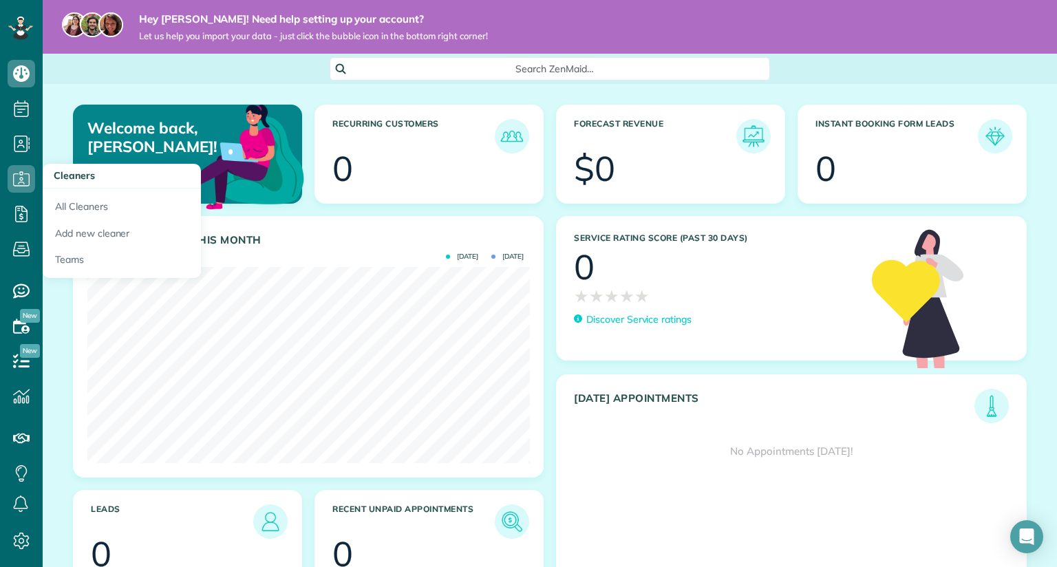
scroll to position [35, 0]
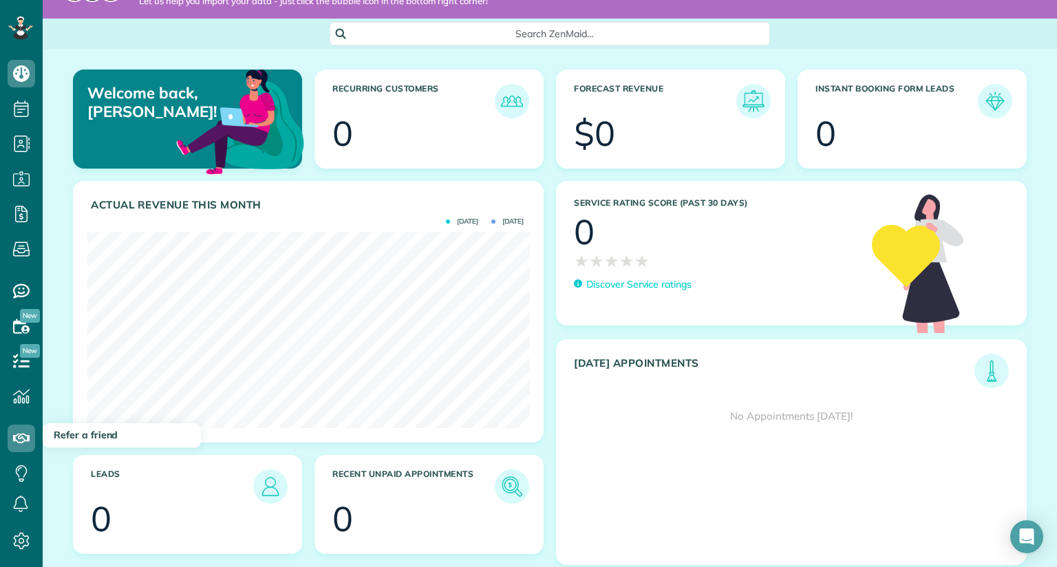
click at [12, 419] on li "Refer a friend" at bounding box center [21, 435] width 43 height 42
click at [31, 12] on div at bounding box center [20, 28] width 41 height 56
click at [25, 28] on rect at bounding box center [25, 27] width 4 height 4
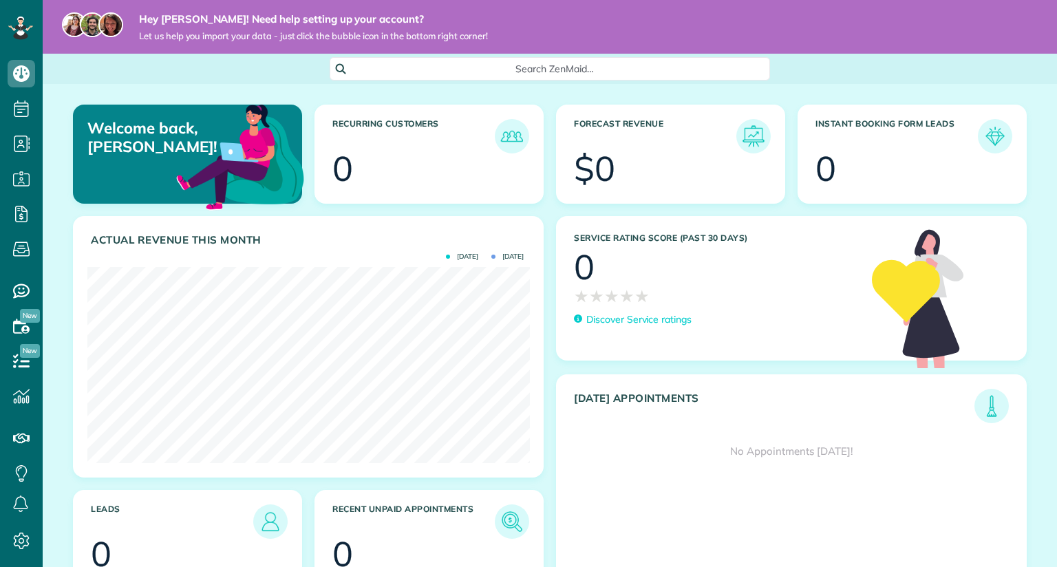
scroll to position [195, 442]
click at [21, 438] on use at bounding box center [21, 439] width 17 height 10
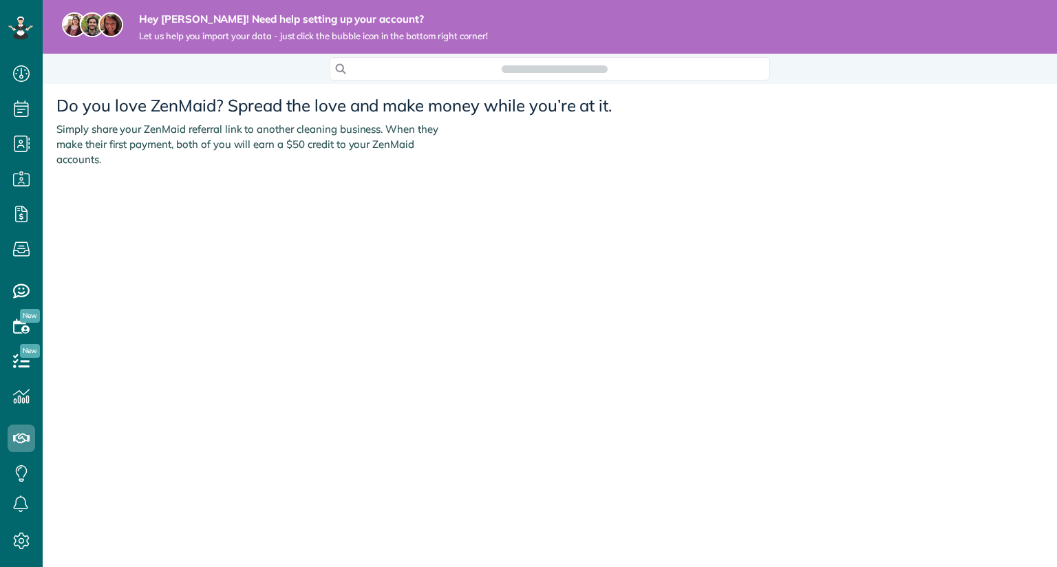
scroll to position [6, 6]
click at [21, 272] on li "Service ratings" at bounding box center [21, 288] width 43 height 42
click at [15, 296] on use at bounding box center [21, 291] width 17 height 14
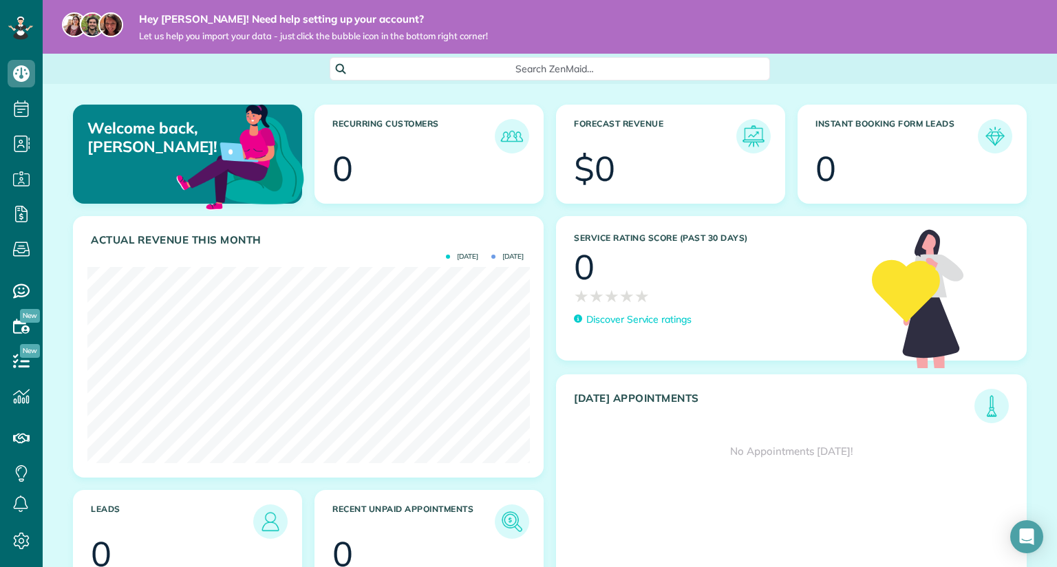
scroll to position [35, 0]
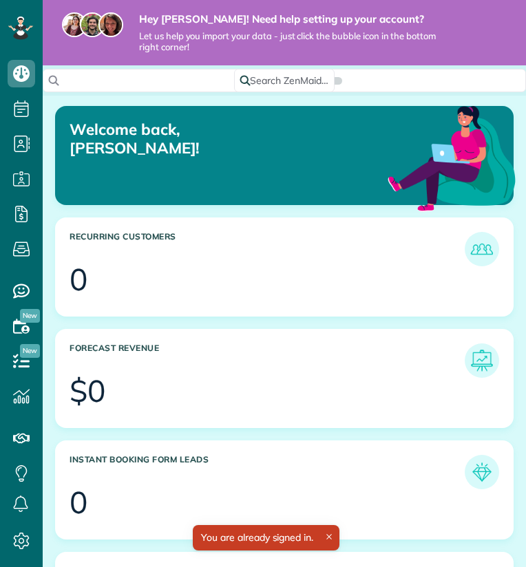
scroll to position [197, 443]
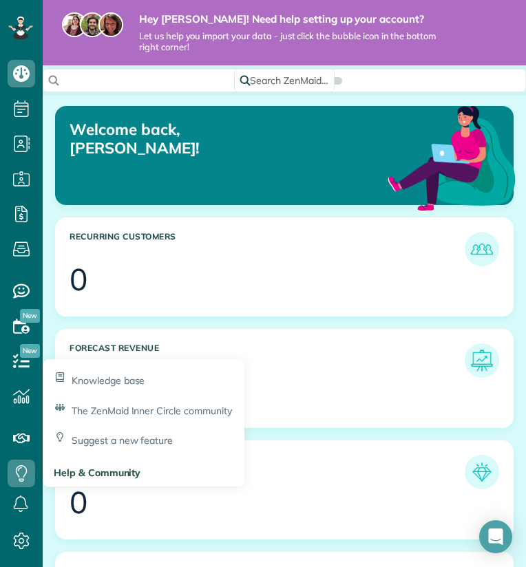
click at [345, 321] on div "Welcome back, Nancy! Recurring Customers 0 Forecast Revenue $0 Instant Booking …" at bounding box center [284, 329] width 471 height 446
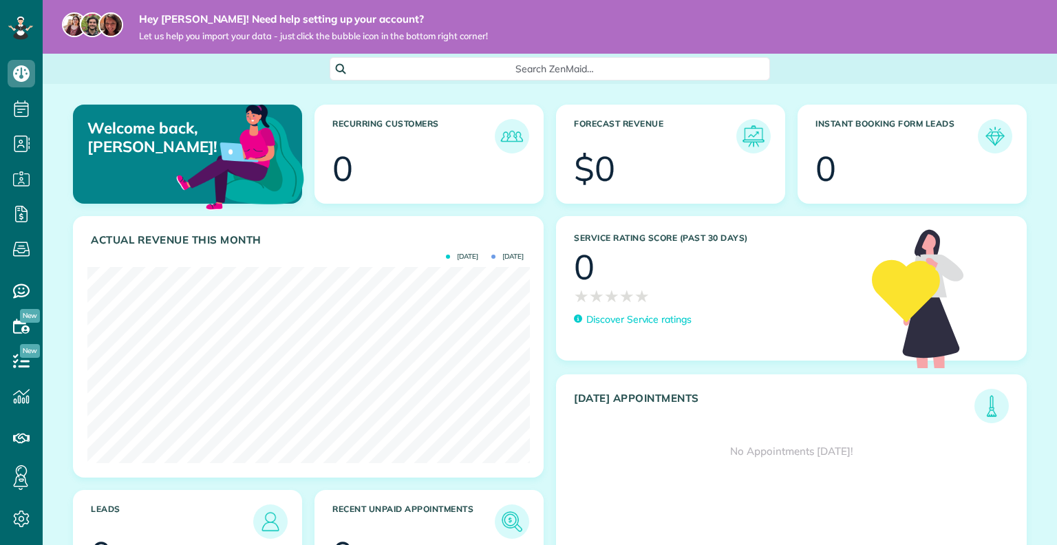
scroll to position [195, 442]
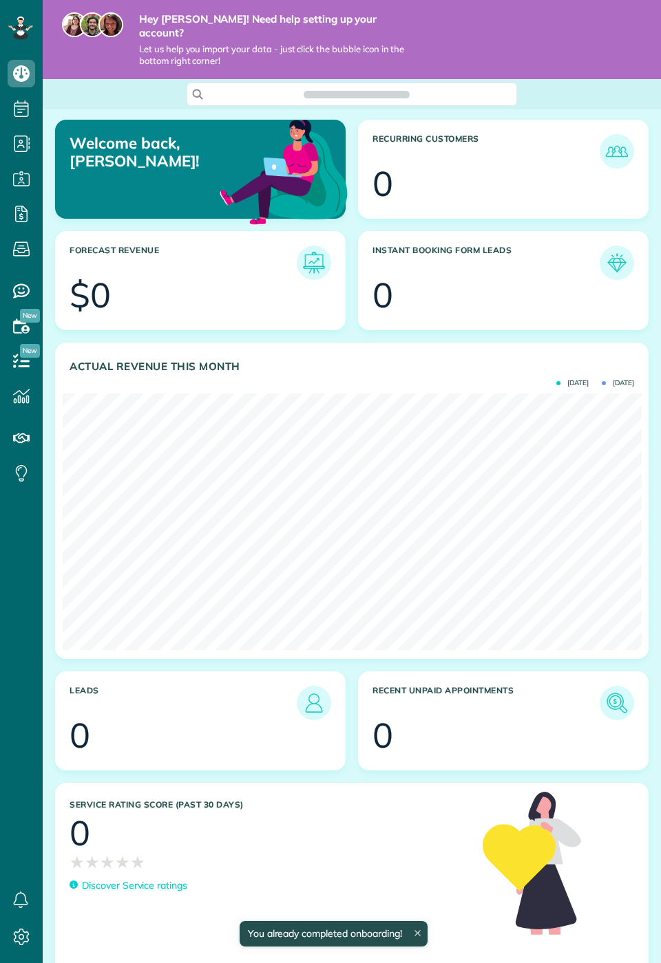
scroll to position [256, 578]
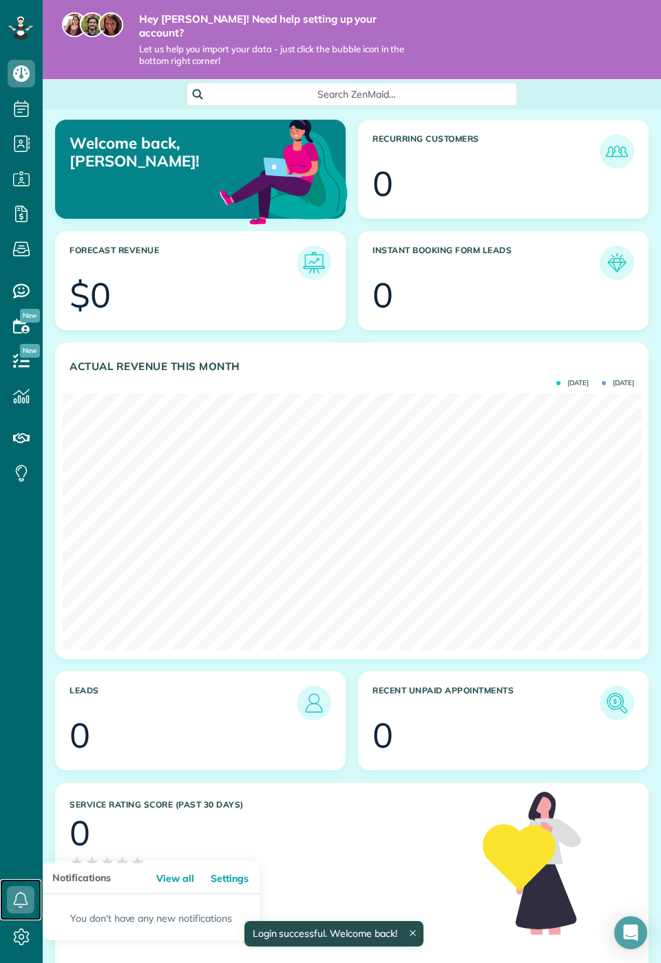
click at [18, 914] on icon at bounding box center [21, 900] width 28 height 28
click at [0, 921] on link at bounding box center [20, 900] width 41 height 41
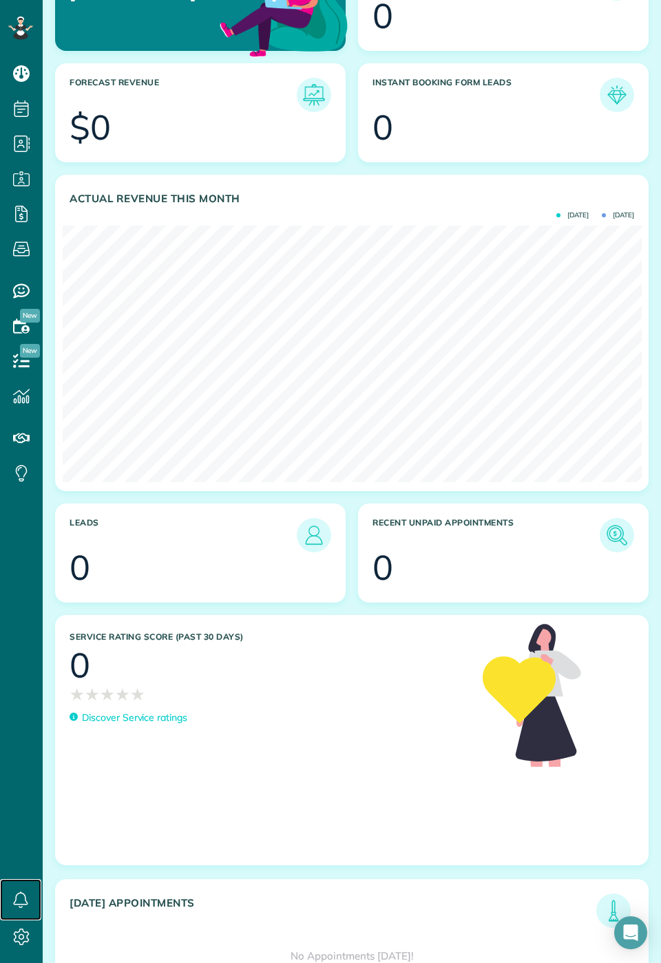
scroll to position [0, 0]
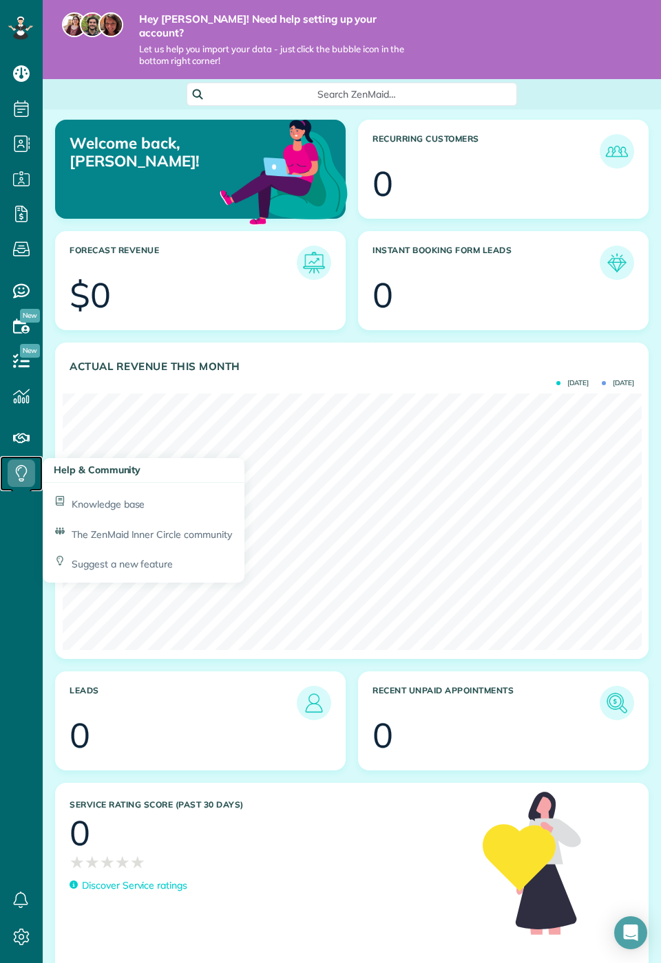
click at [17, 478] on icon at bounding box center [22, 474] width 28 height 28
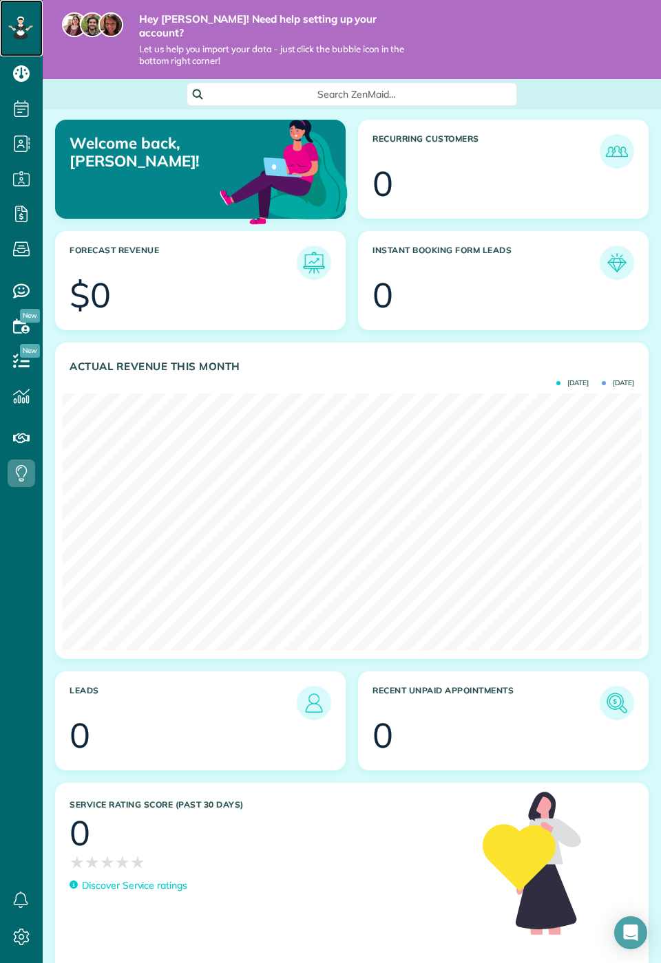
click at [23, 28] on icon at bounding box center [21, 28] width 8 height 6
click at [28, 81] on icon at bounding box center [22, 74] width 28 height 28
click at [21, 211] on icon at bounding box center [22, 214] width 28 height 28
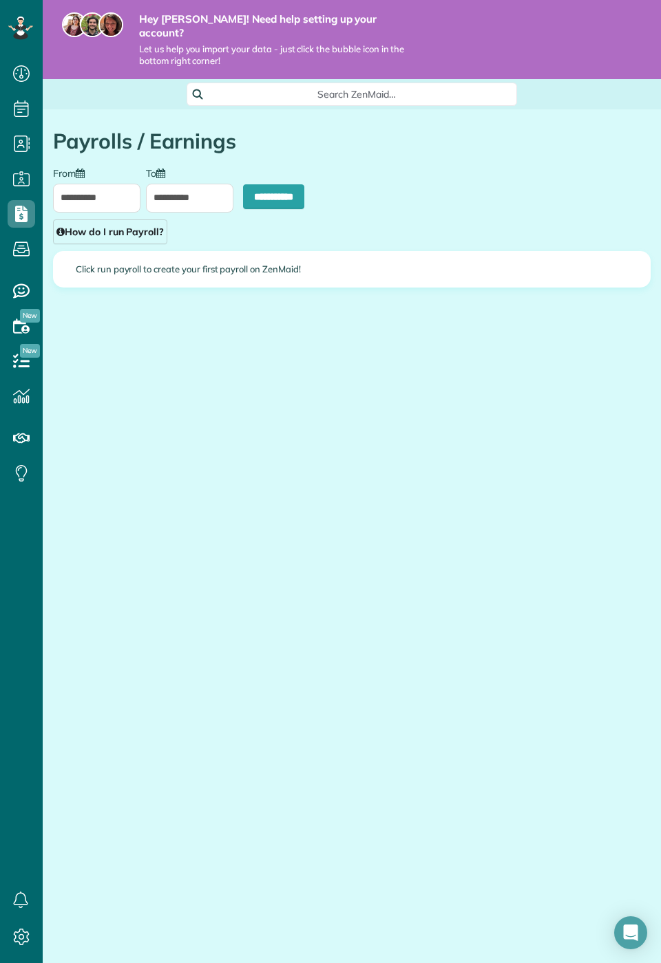
scroll to position [6, 6]
type input "**********"
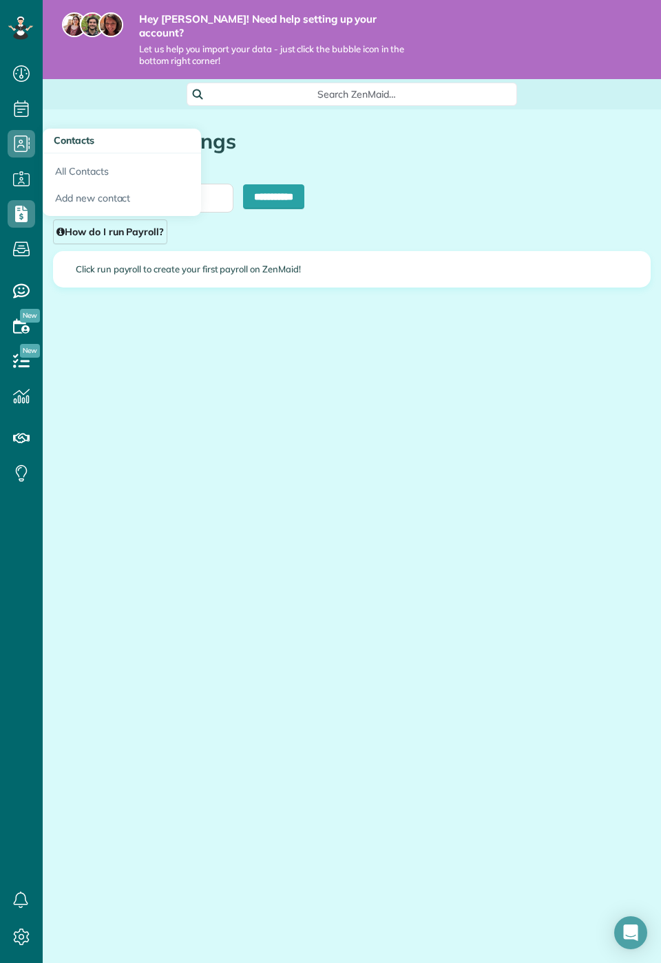
scroll to position [3, 0]
click at [90, 171] on link "All Contacts" at bounding box center [122, 169] width 158 height 32
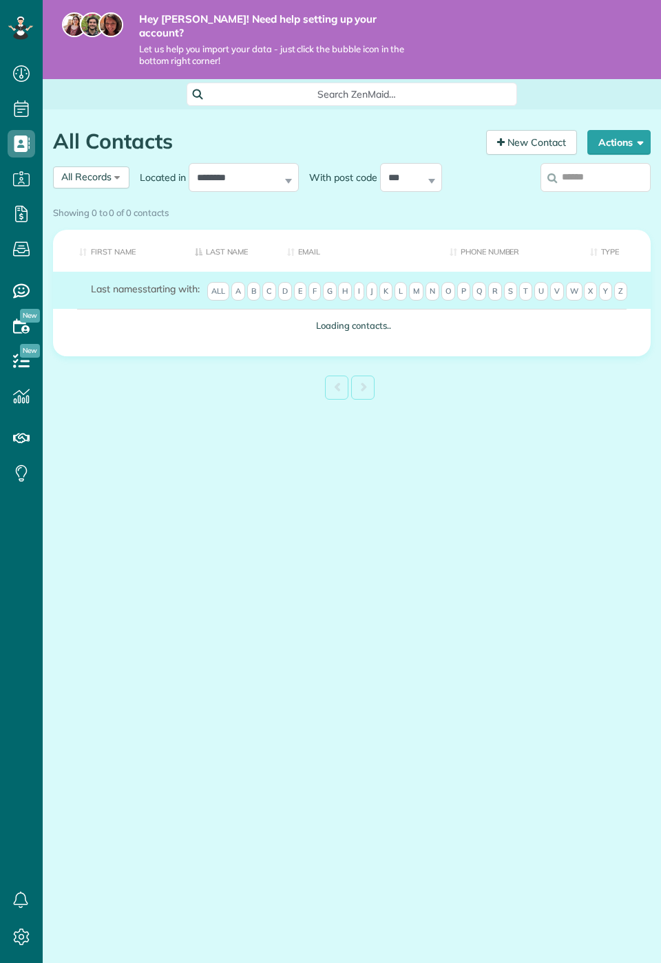
scroll to position [6, 6]
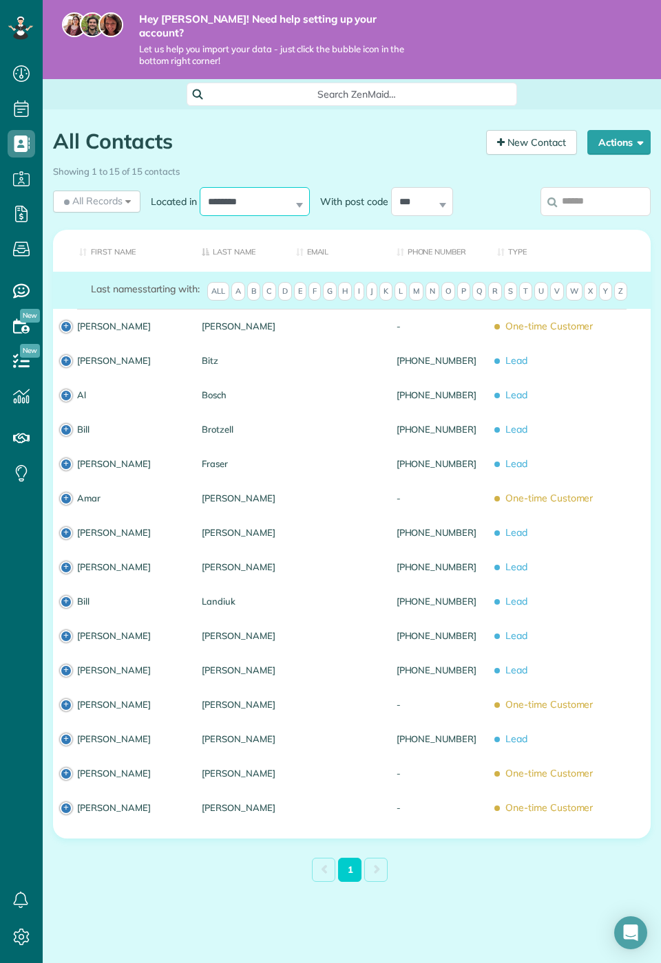
click at [278, 187] on select "**********" at bounding box center [255, 201] width 110 height 29
click at [261, 187] on select "**********" at bounding box center [255, 201] width 110 height 29
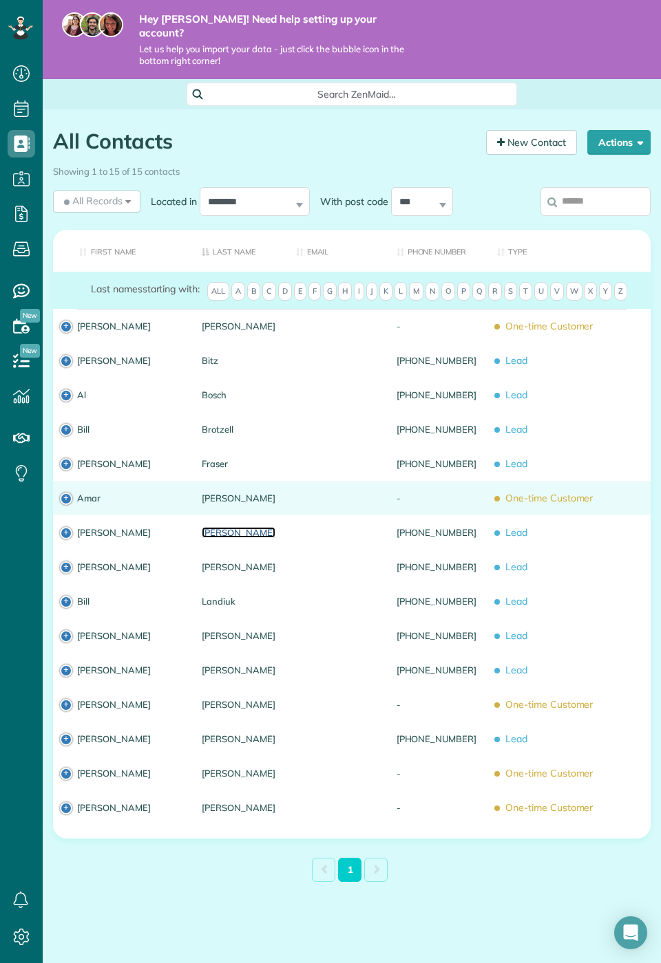
click at [236, 528] on link "Hutcheson" at bounding box center [239, 533] width 74 height 10
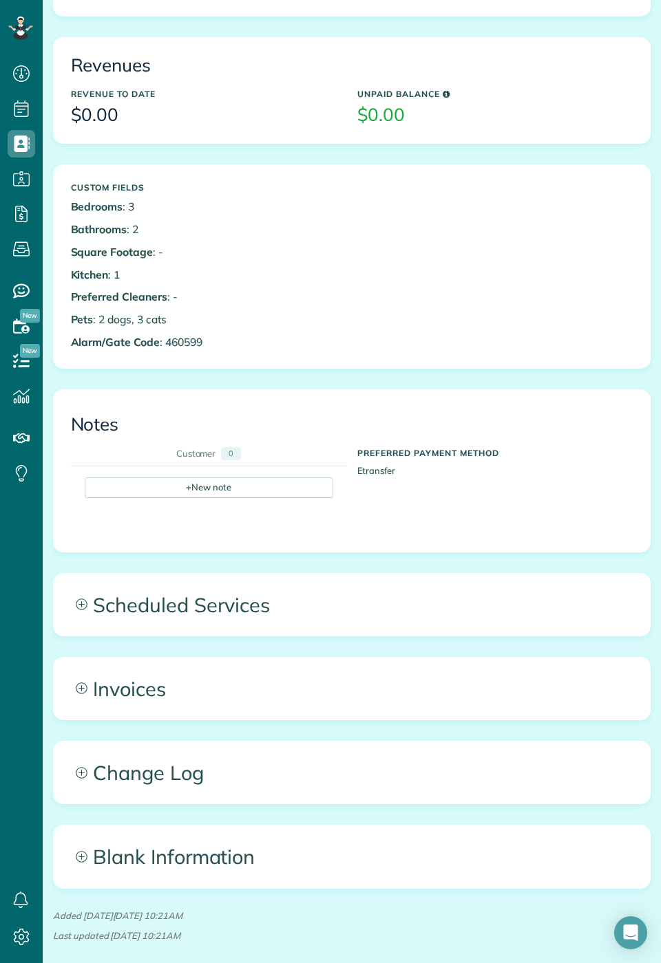
scroll to position [456, 0]
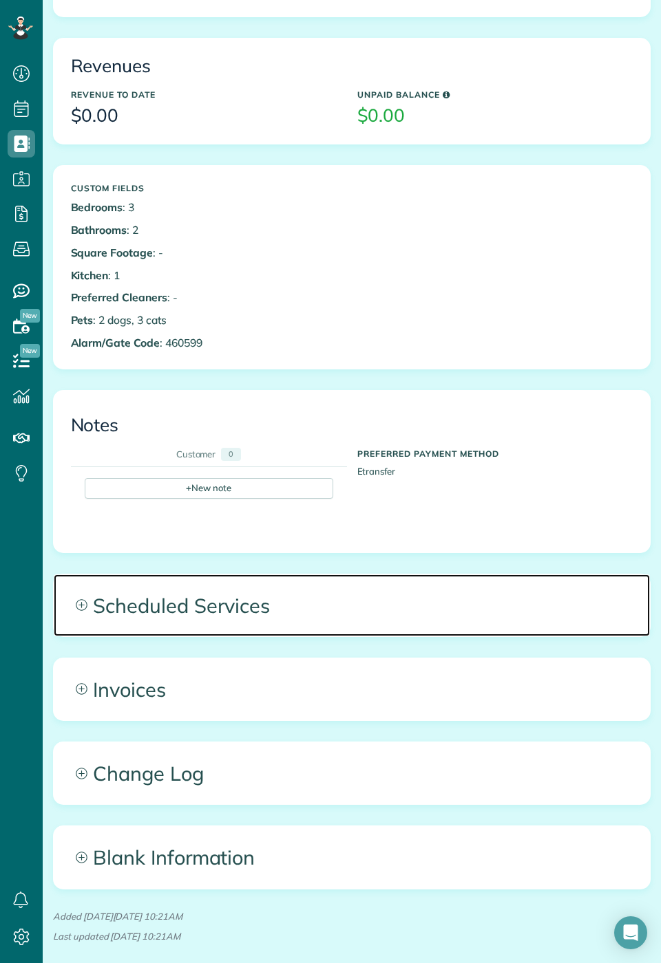
click at [420, 601] on span "Scheduled Services" at bounding box center [352, 606] width 596 height 62
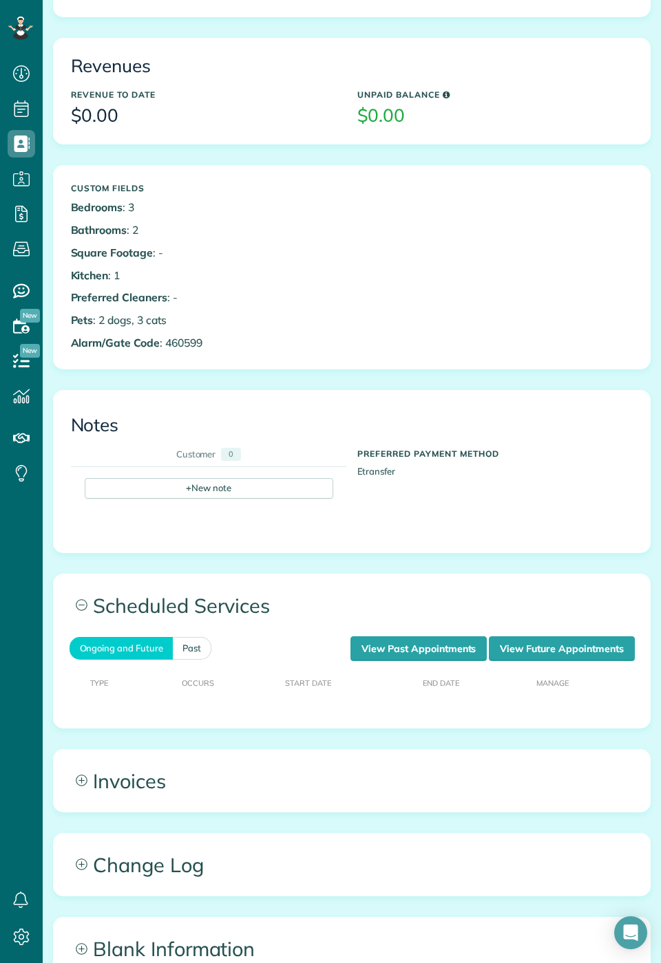
click at [315, 666] on th "Start Date" at bounding box center [348, 682] width 138 height 42
click at [586, 638] on link "View Future Appointments" at bounding box center [561, 649] width 145 height 25
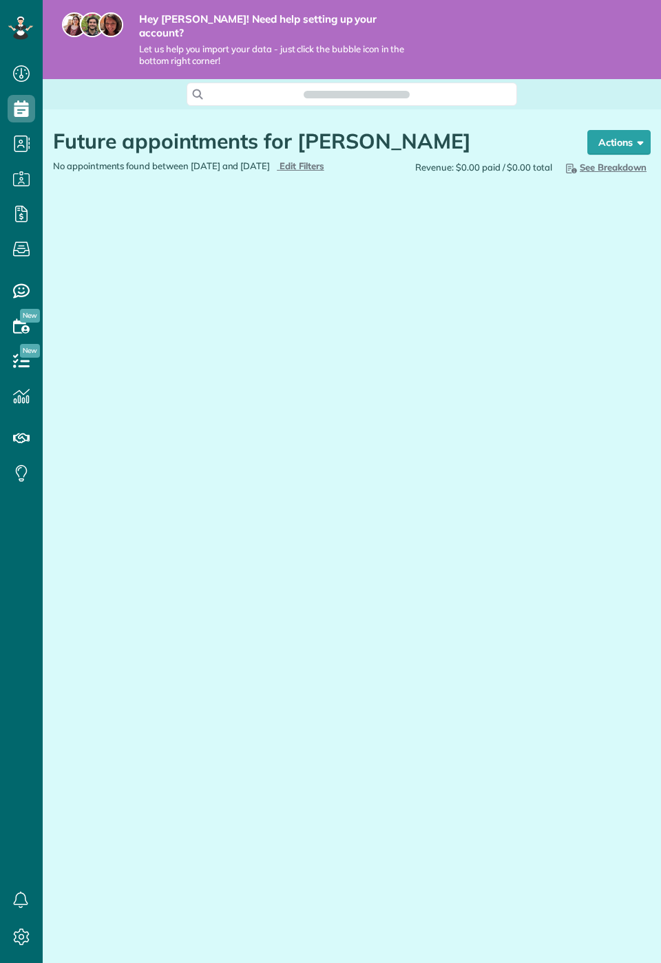
scroll to position [6, 6]
click at [608, 130] on button "Actions" at bounding box center [618, 142] width 63 height 25
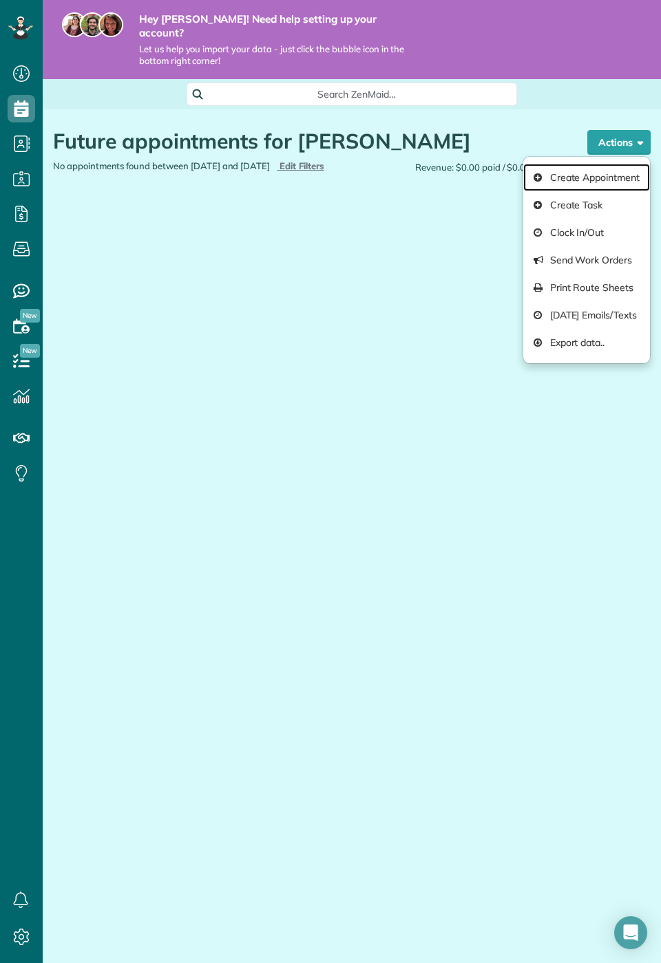
click at [589, 166] on link "Create Appointment" at bounding box center [586, 178] width 127 height 28
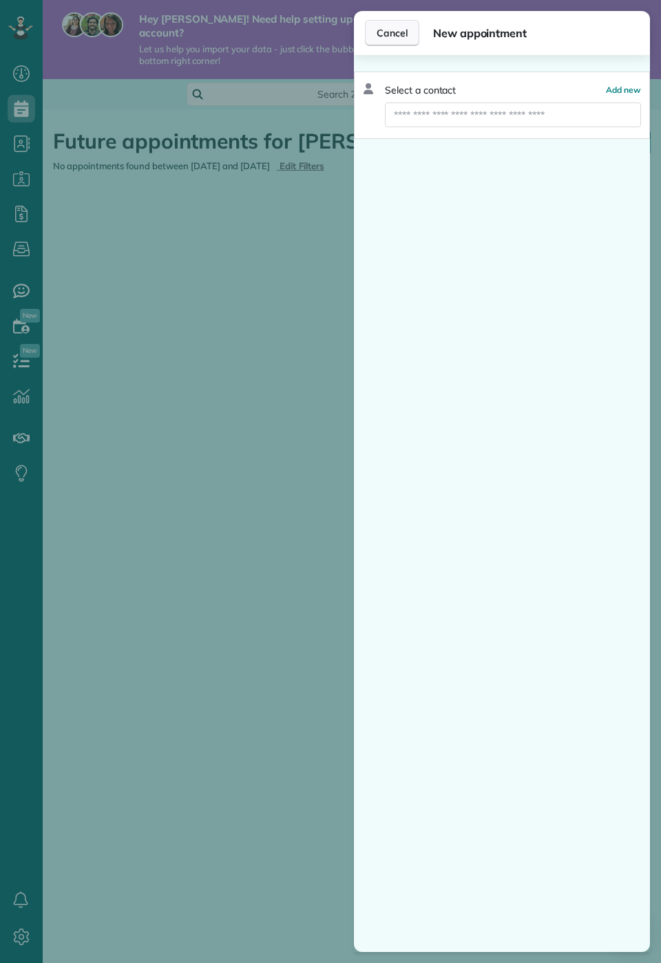
scroll to position [3, 0]
click at [388, 33] on span "Cancel" at bounding box center [391, 33] width 31 height 14
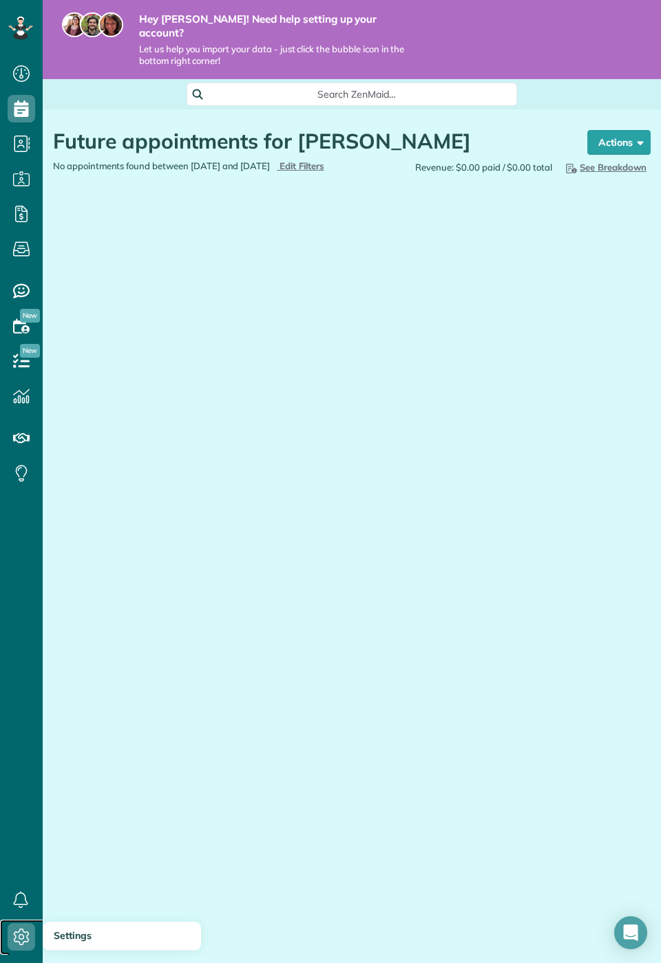
click at [21, 951] on icon at bounding box center [22, 938] width 28 height 28
